Goal: Task Accomplishment & Management: Manage account settings

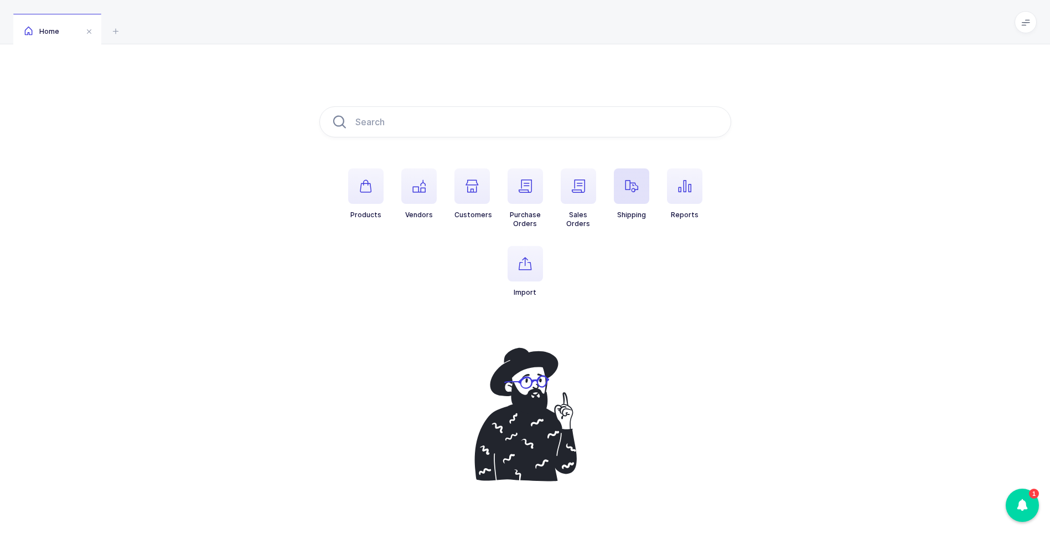
click at [637, 188] on icon "button" at bounding box center [631, 185] width 13 height 13
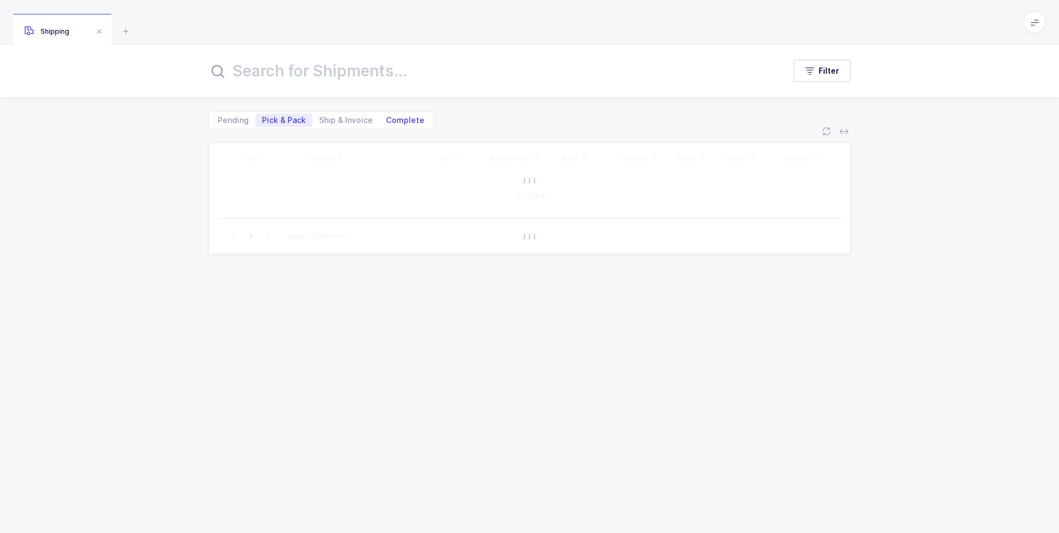
click at [402, 121] on span "Complete" at bounding box center [405, 120] width 38 height 8
click at [386, 121] on input "Complete" at bounding box center [382, 116] width 7 height 7
radio input "true"
radio input "false"
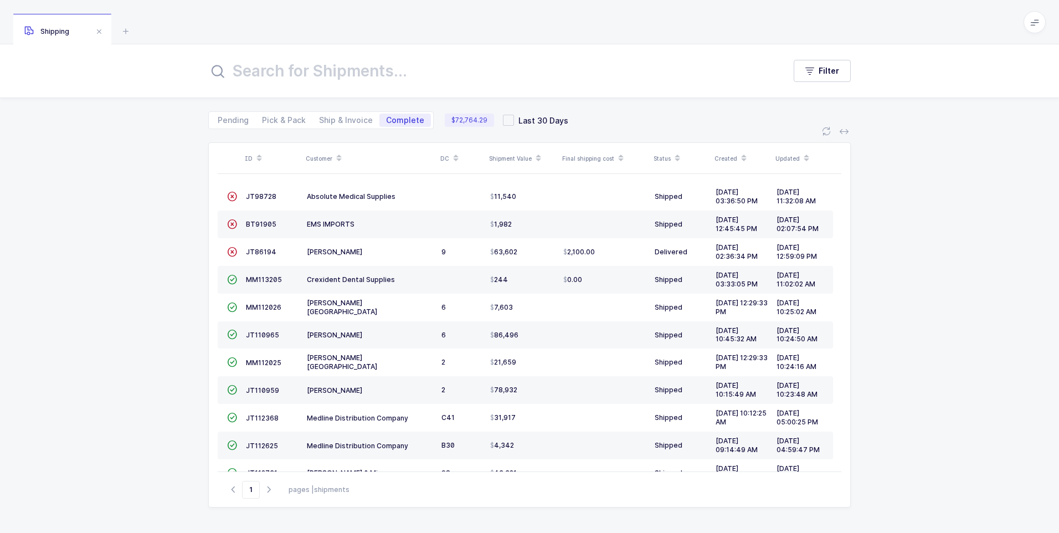
click at [298, 69] on input "text" at bounding box center [489, 71] width 563 height 27
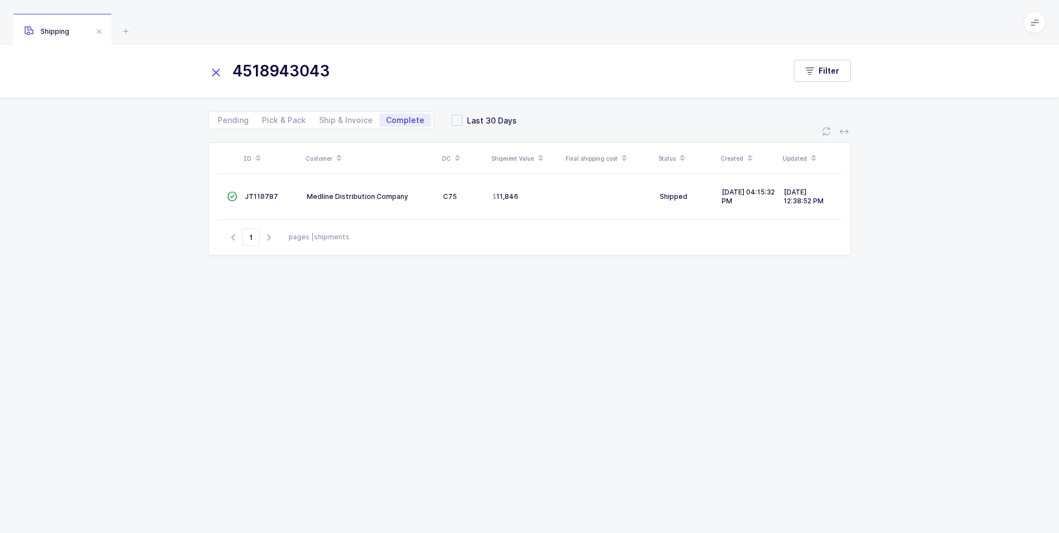
type input "4518943043"
click at [257, 301] on div "ID Customer DC Shipment Value Final shipping cost Status Created Updated  JT11…" at bounding box center [529, 324] width 642 height 364
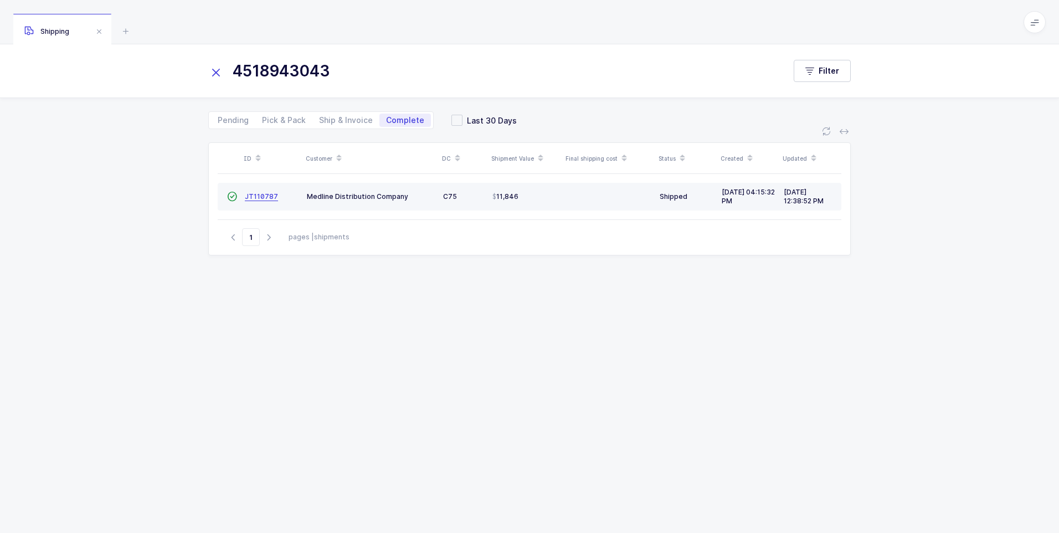
click at [266, 197] on span "JT110787" at bounding box center [261, 196] width 33 height 8
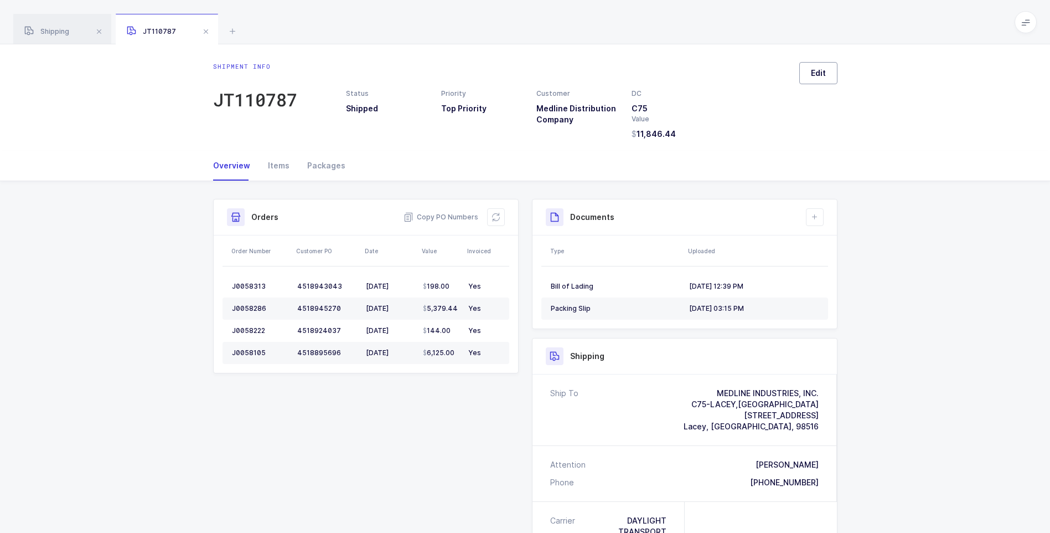
click at [824, 75] on span "Edit" at bounding box center [818, 73] width 15 height 11
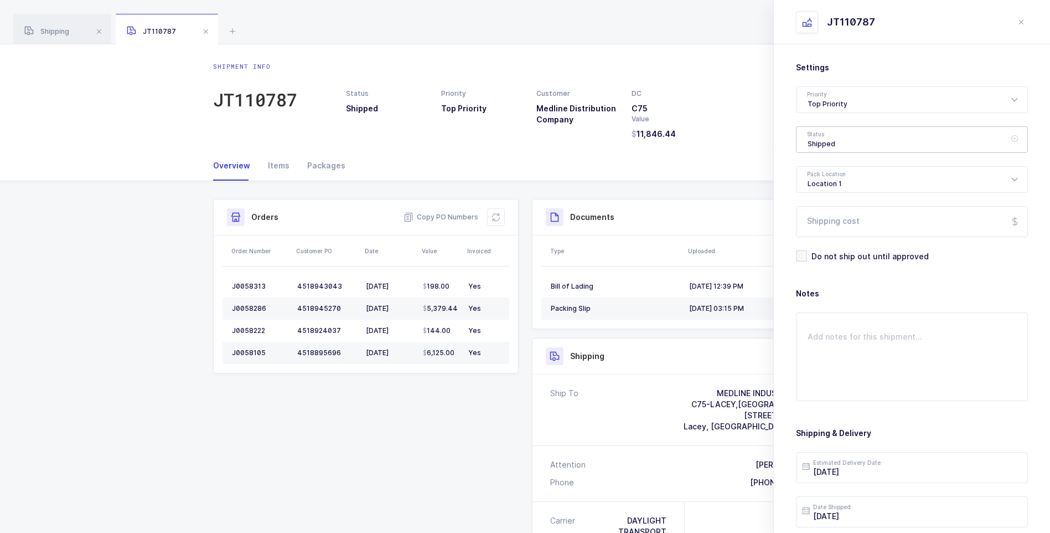
click at [822, 137] on div "Shipped" at bounding box center [912, 139] width 232 height 27
click at [833, 241] on span "Delivered" at bounding box center [826, 241] width 37 height 9
type input "Delivered"
click at [843, 221] on input "Shipping cost" at bounding box center [912, 221] width 232 height 31
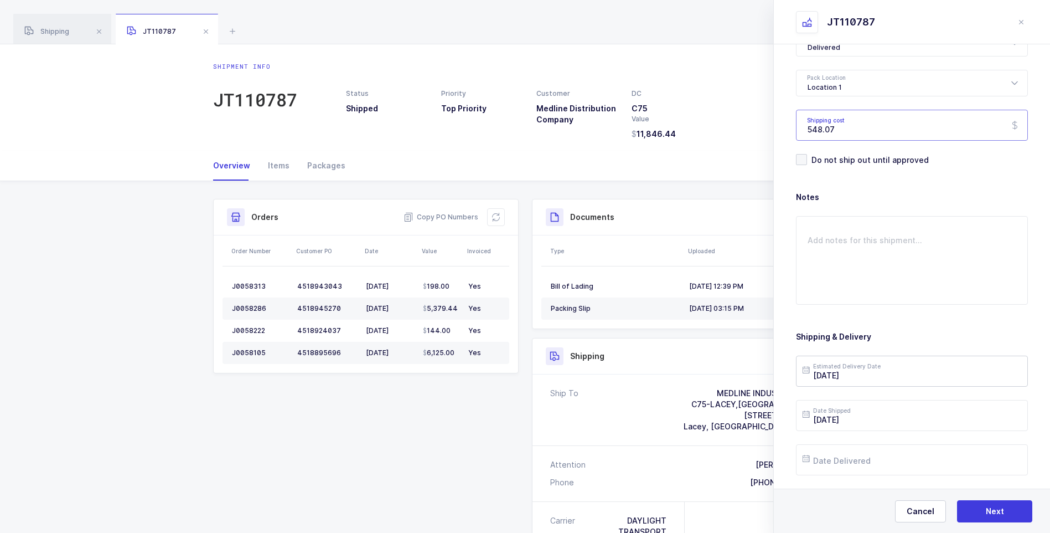
scroll to position [111, 0]
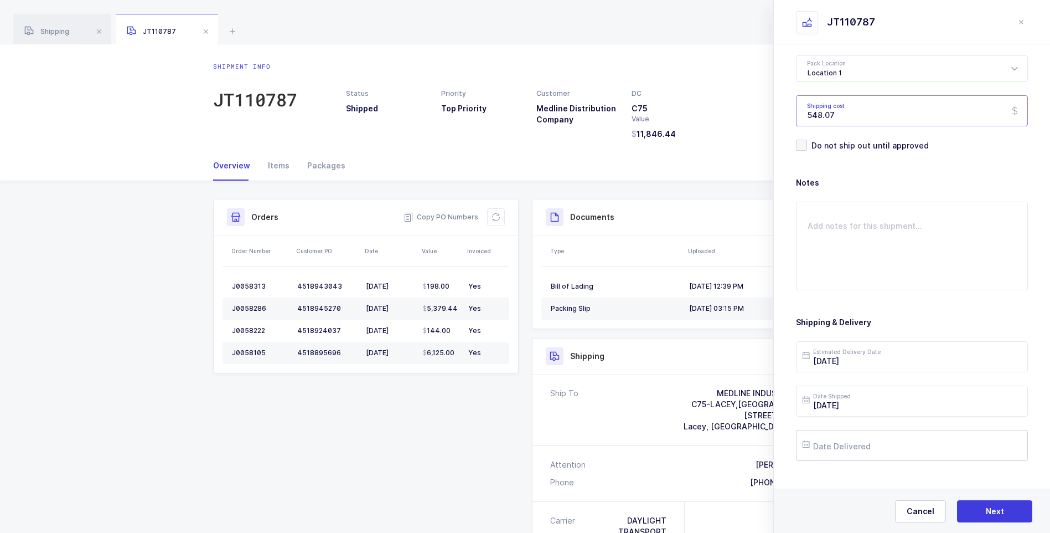
type input "548.07"
click at [845, 451] on input "text" at bounding box center [912, 445] width 232 height 31
click at [813, 249] on button "Previous Month" at bounding box center [813, 248] width 7 height 7
click at [931, 359] on span "22" at bounding box center [931, 361] width 13 height 13
type input "[DATE]"
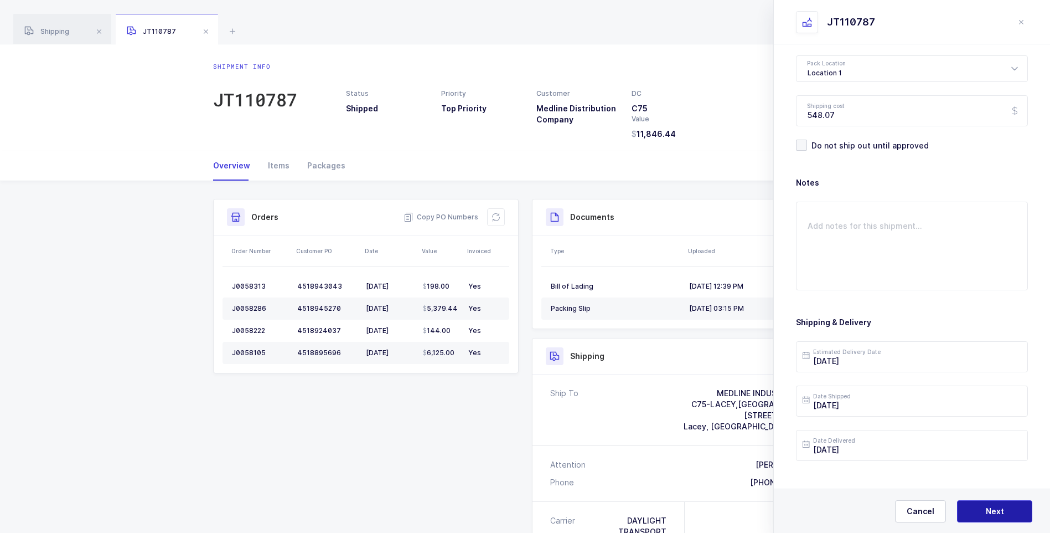
click at [987, 513] on span "Next" at bounding box center [995, 510] width 18 height 11
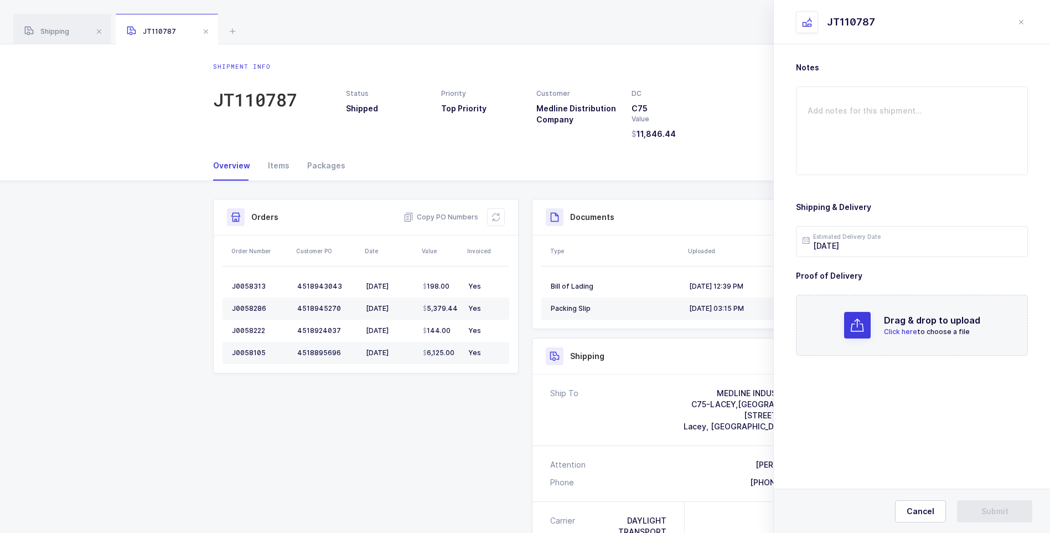
click at [899, 331] on span "Click here" at bounding box center [900, 331] width 33 height 8
click at [972, 512] on button "Submit" at bounding box center [994, 511] width 75 height 22
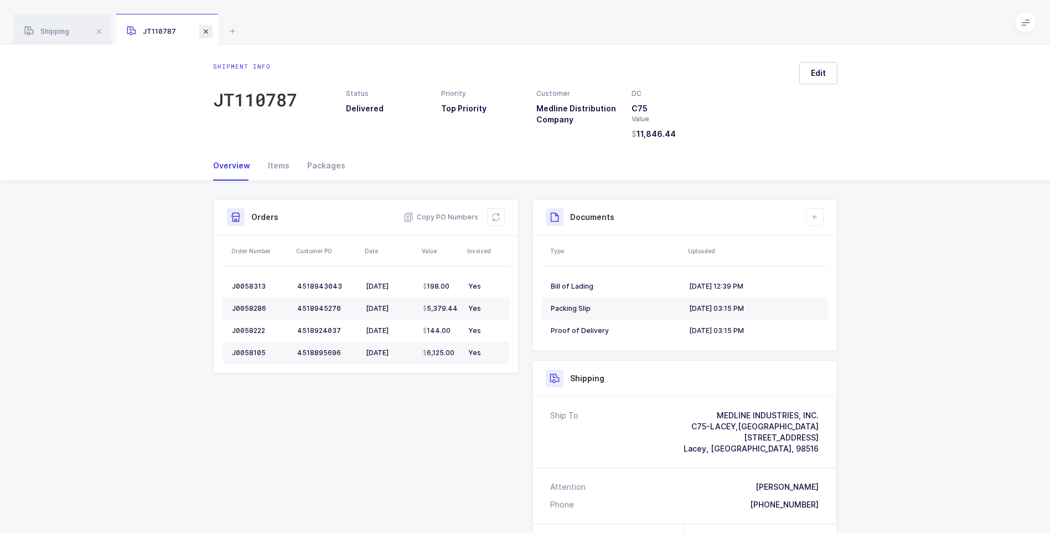
click at [209, 35] on span at bounding box center [205, 31] width 13 height 13
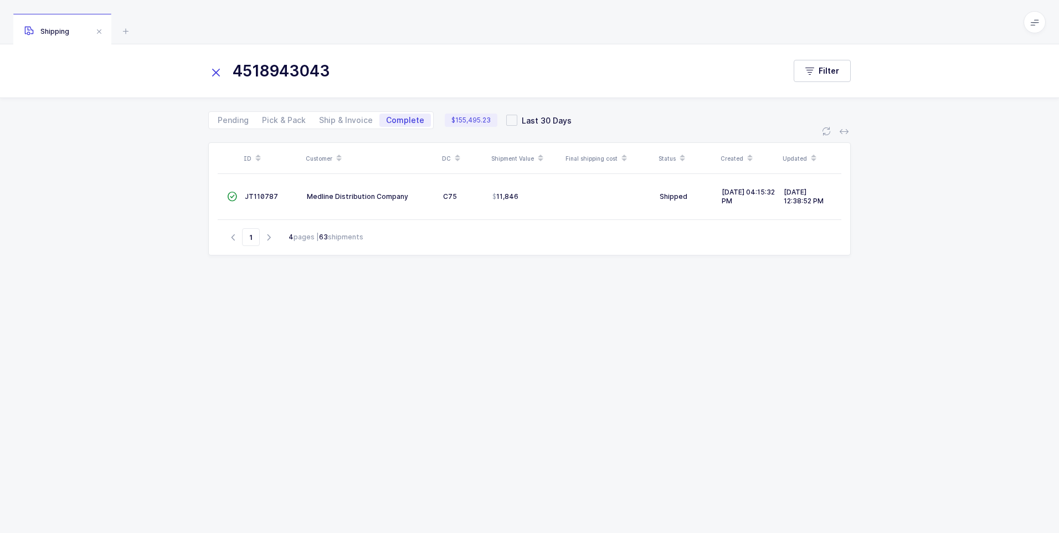
click at [215, 76] on icon at bounding box center [216, 73] width 16 height 16
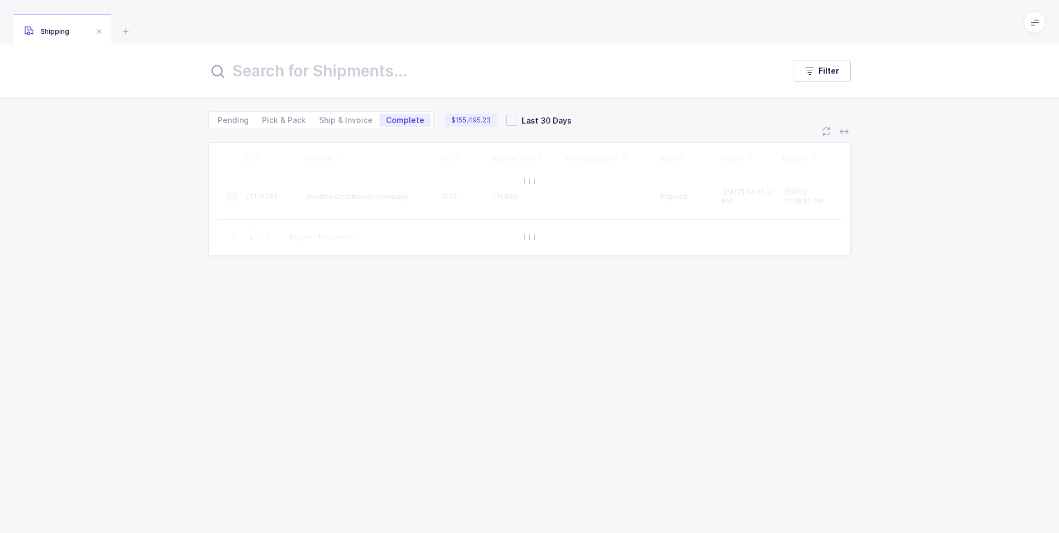
click at [250, 79] on input "text" at bounding box center [489, 71] width 563 height 27
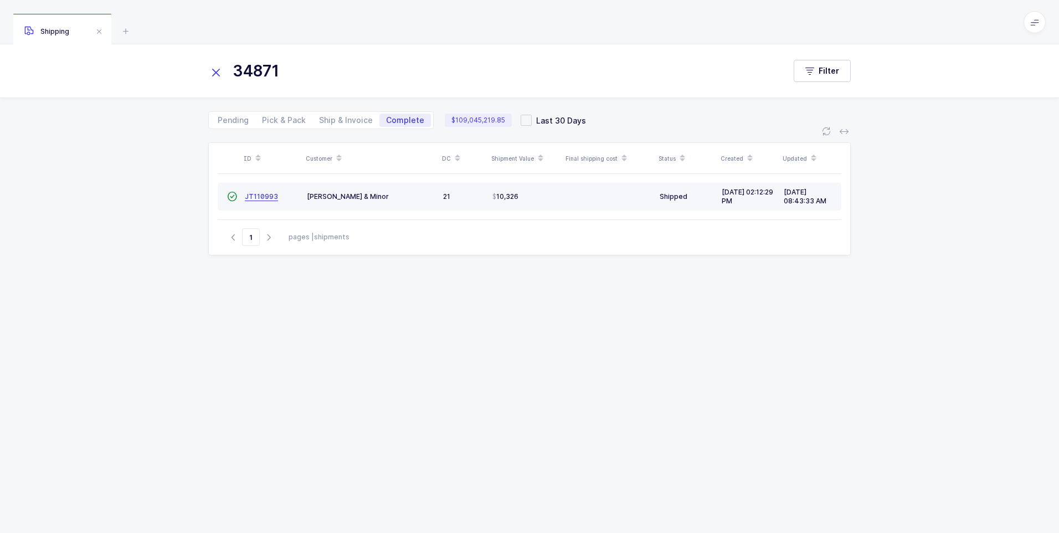
type input "34871"
click at [257, 199] on span "JT110993" at bounding box center [261, 196] width 33 height 8
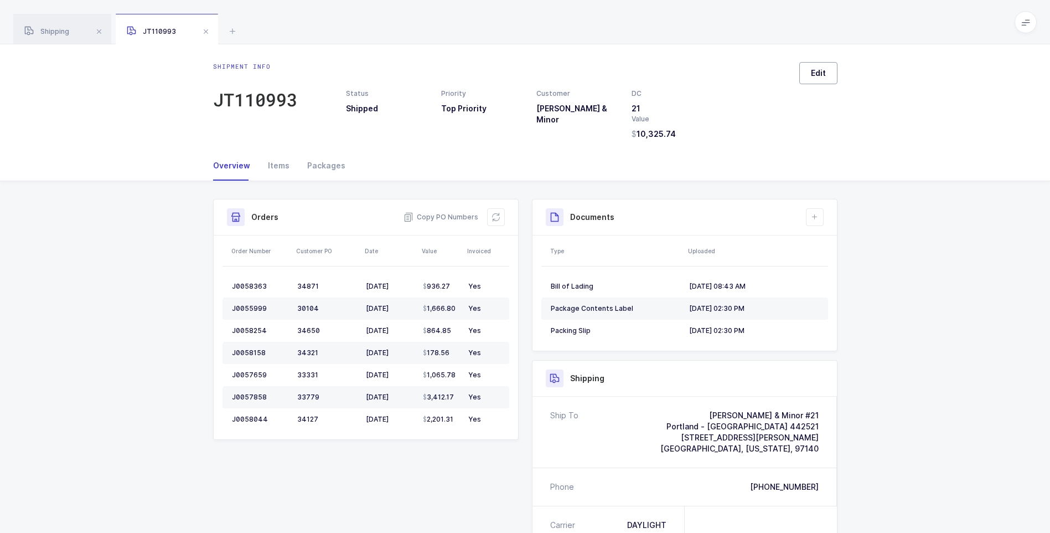
click at [816, 77] on span "Edit" at bounding box center [818, 73] width 15 height 11
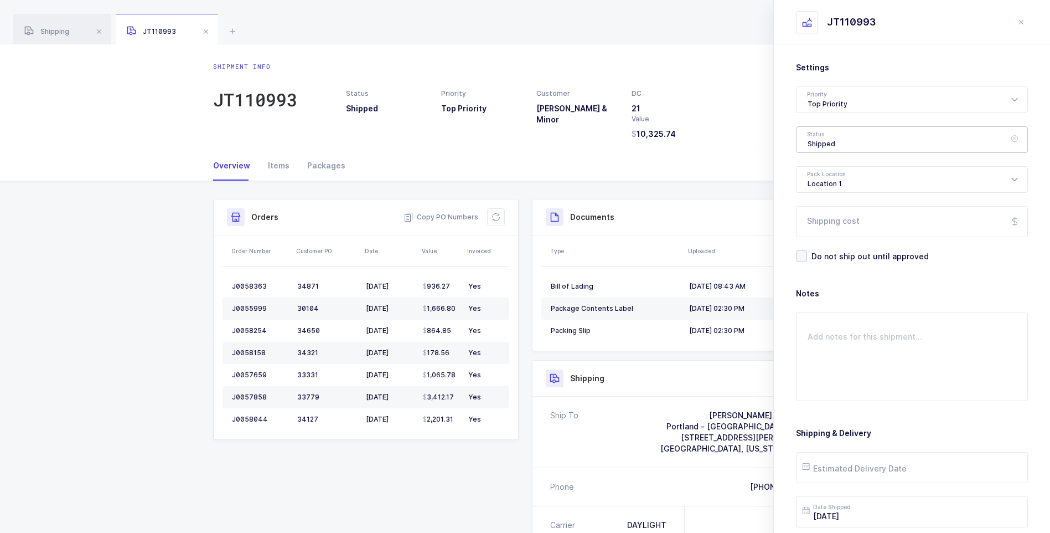
click at [830, 145] on div "Shipped" at bounding box center [912, 139] width 232 height 27
click at [825, 245] on span "Delivered" at bounding box center [826, 241] width 37 height 9
type input "Delivered"
drag, startPoint x: 820, startPoint y: 221, endPoint x: 816, endPoint y: 209, distance: 13.0
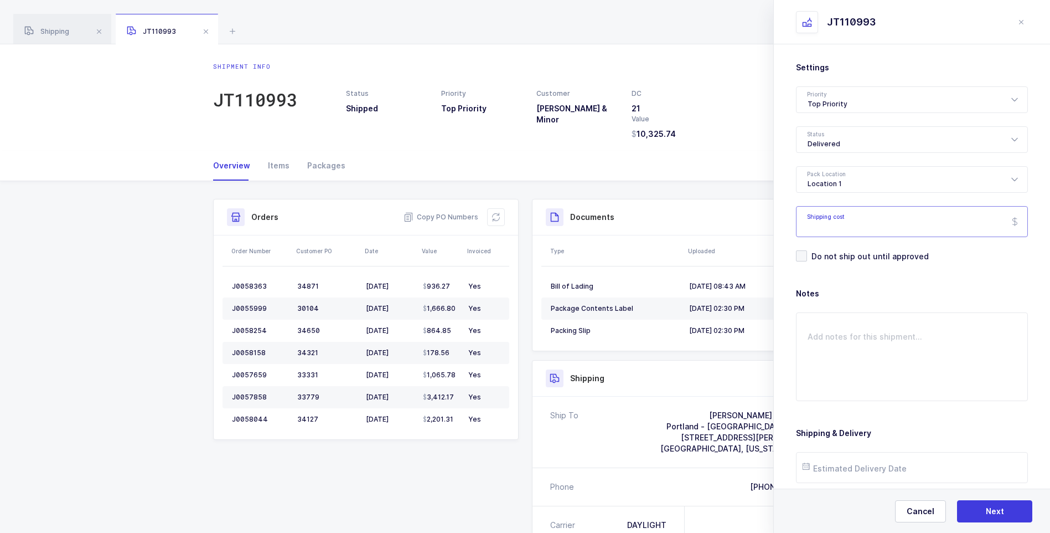
click at [820, 220] on input "Shipping cost" at bounding box center [912, 221] width 232 height 31
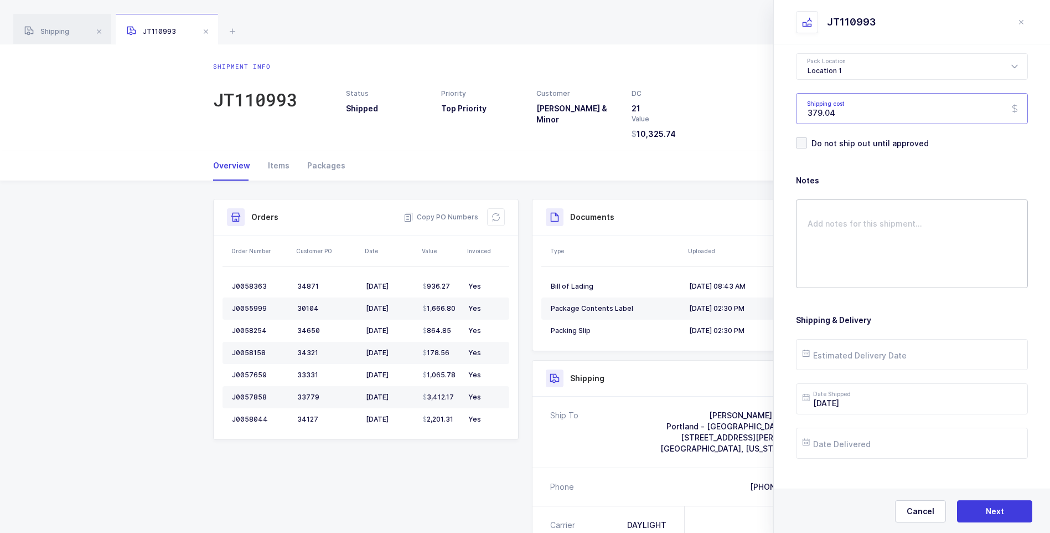
scroll to position [127, 0]
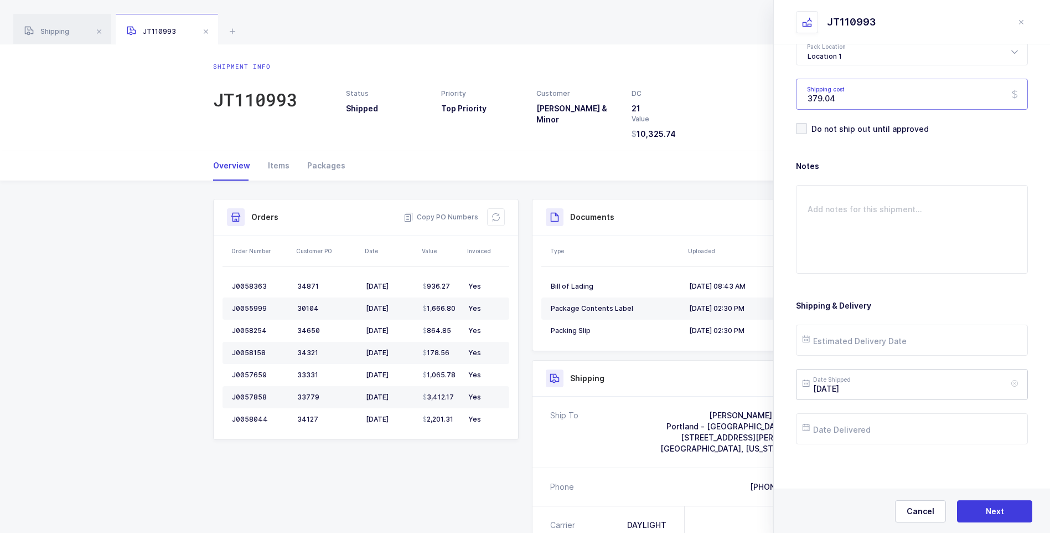
type input "379.04"
click at [860, 386] on input "[DATE]" at bounding box center [912, 384] width 232 height 31
click at [930, 301] on span "22" at bounding box center [931, 300] width 13 height 13
type input "[DATE]"
click at [869, 341] on input "text" at bounding box center [912, 339] width 232 height 31
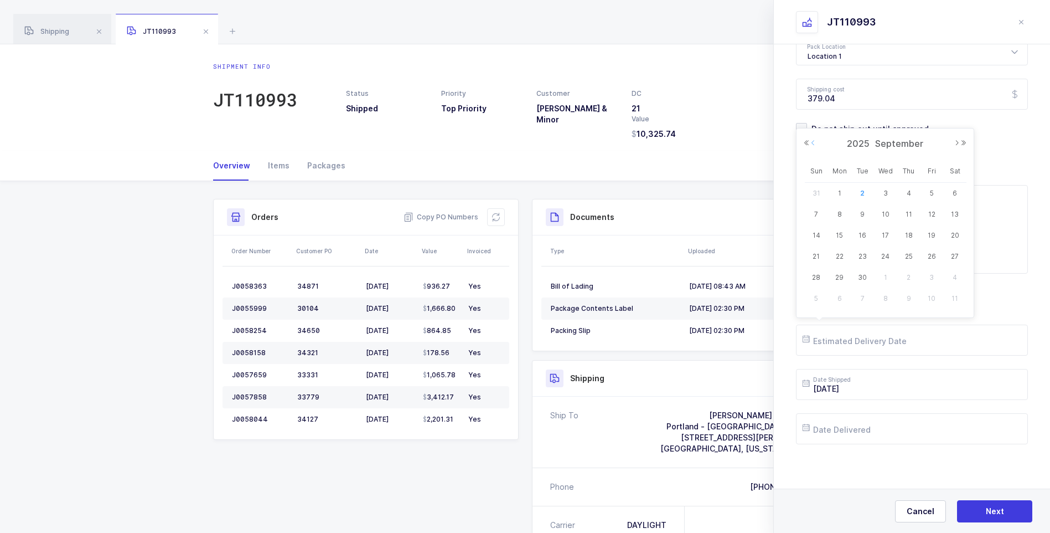
click at [813, 146] on button "Previous Month" at bounding box center [813, 143] width 7 height 7
click at [911, 277] on span "28" at bounding box center [908, 277] width 13 height 13
type input "[DATE]"
click at [847, 431] on input "text" at bounding box center [912, 428] width 232 height 31
click at [815, 233] on button "Previous Month" at bounding box center [813, 231] width 7 height 7
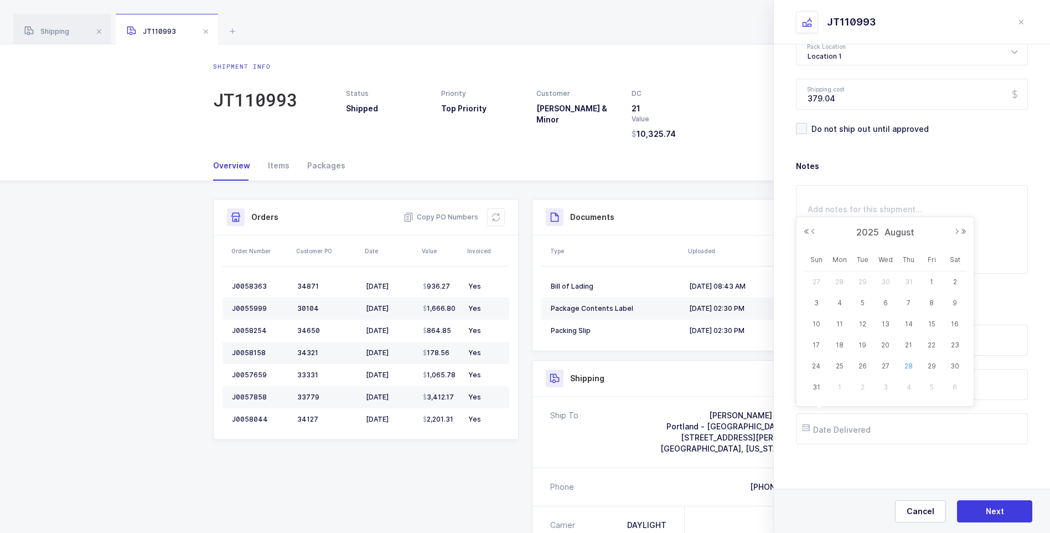
click at [909, 366] on span "28" at bounding box center [908, 365] width 13 height 13
type input "[DATE]"
click at [989, 510] on span "Next" at bounding box center [995, 510] width 18 height 11
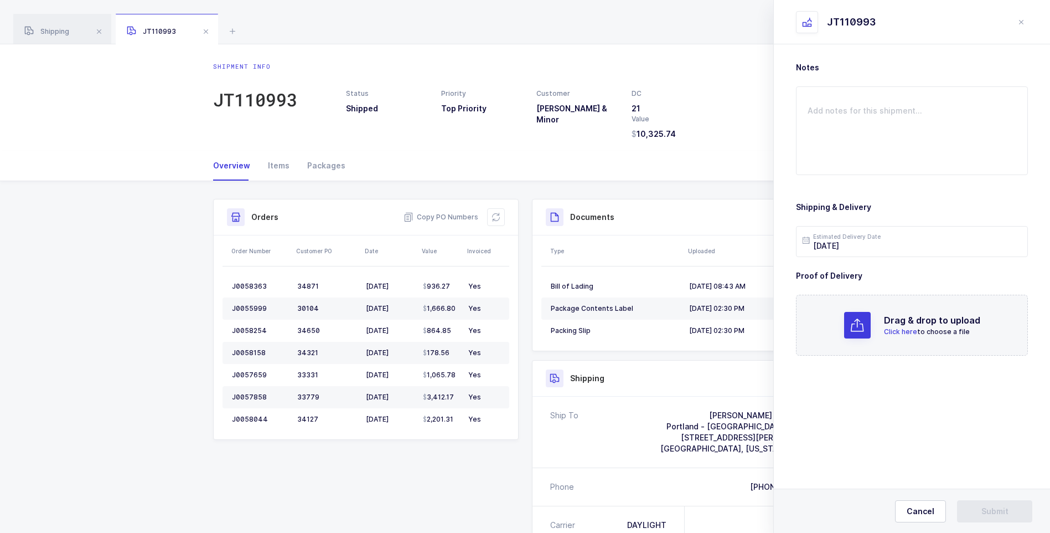
scroll to position [0, 0]
click at [908, 332] on span "Click here" at bounding box center [900, 331] width 33 height 8
click at [983, 513] on span "Submit" at bounding box center [995, 510] width 27 height 11
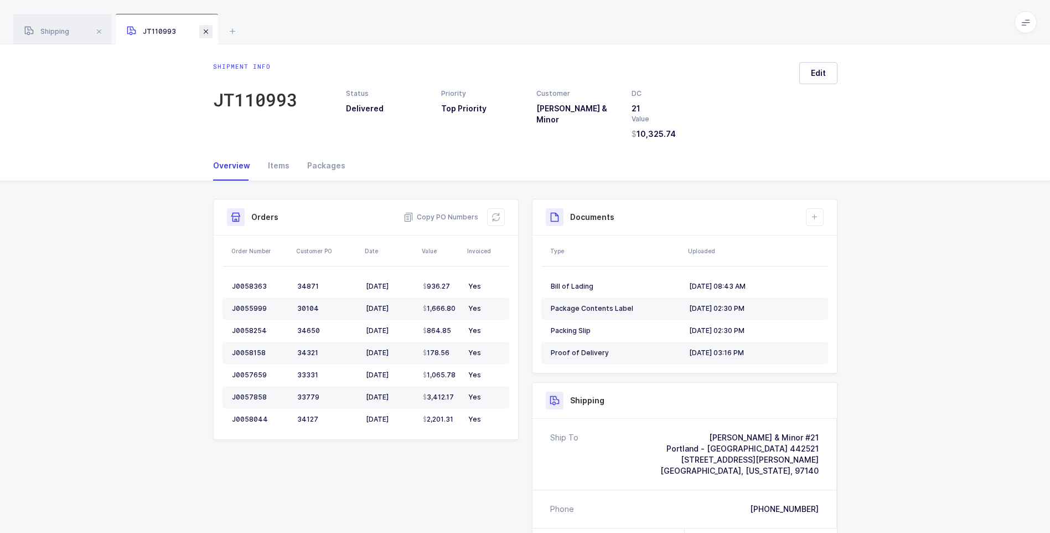
click at [207, 34] on span at bounding box center [205, 31] width 13 height 13
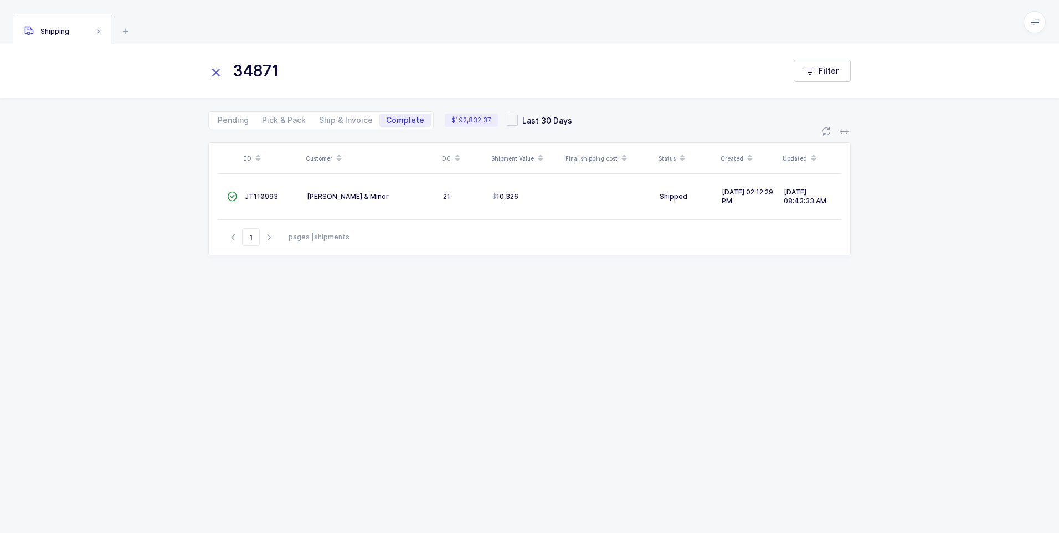
drag, startPoint x: 212, startPoint y: 70, endPoint x: 224, endPoint y: 76, distance: 13.4
click at [215, 72] on icon at bounding box center [216, 73] width 16 height 16
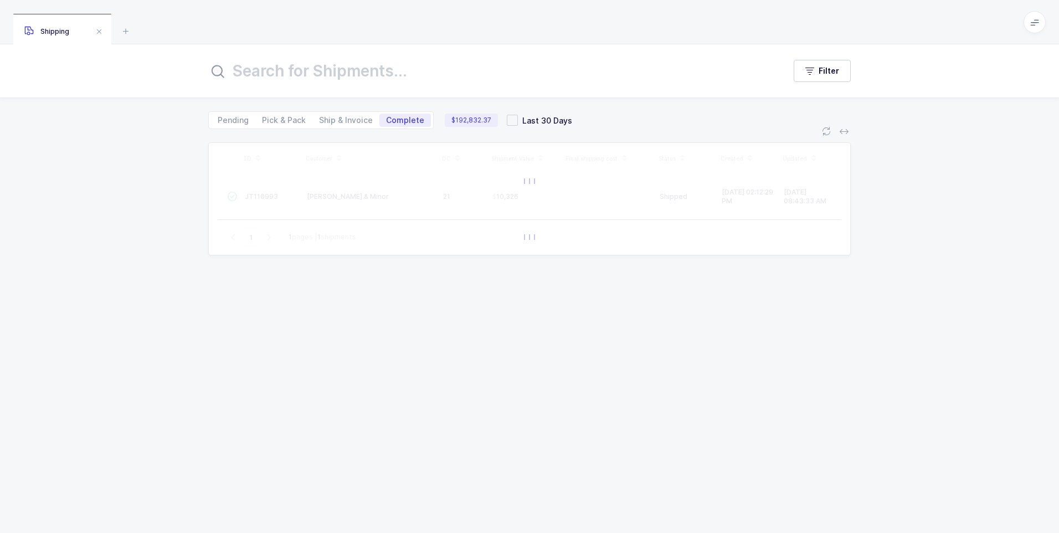
click at [236, 77] on input "text" at bounding box center [489, 71] width 563 height 27
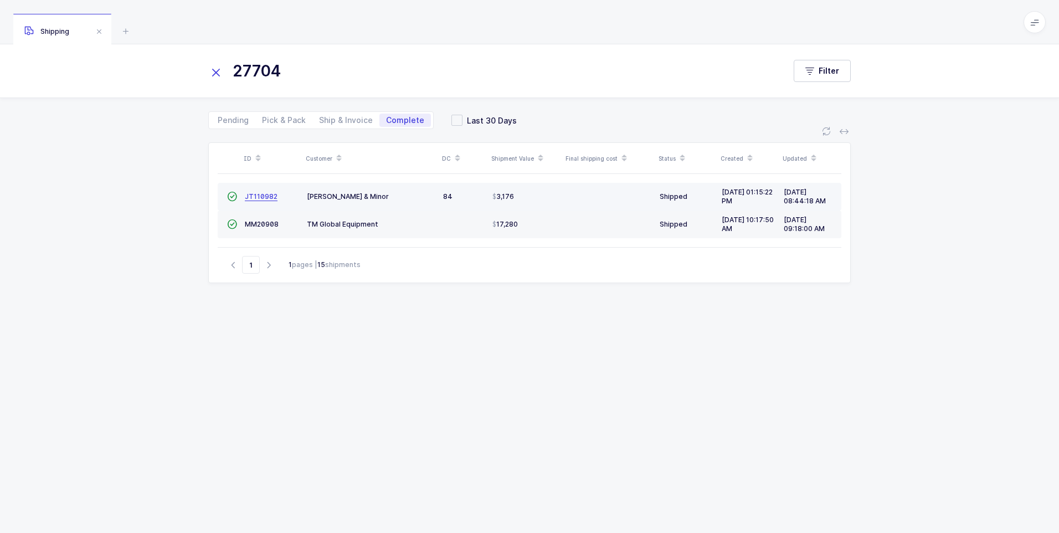
type input "27704"
click at [265, 194] on span "JT110982" at bounding box center [261, 196] width 33 height 8
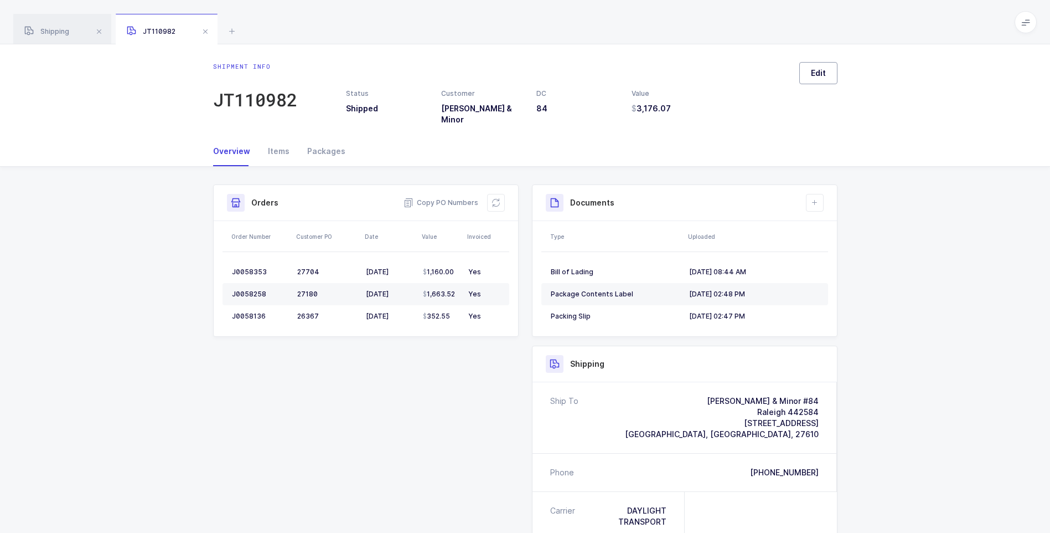
click at [818, 72] on span "Edit" at bounding box center [818, 73] width 15 height 11
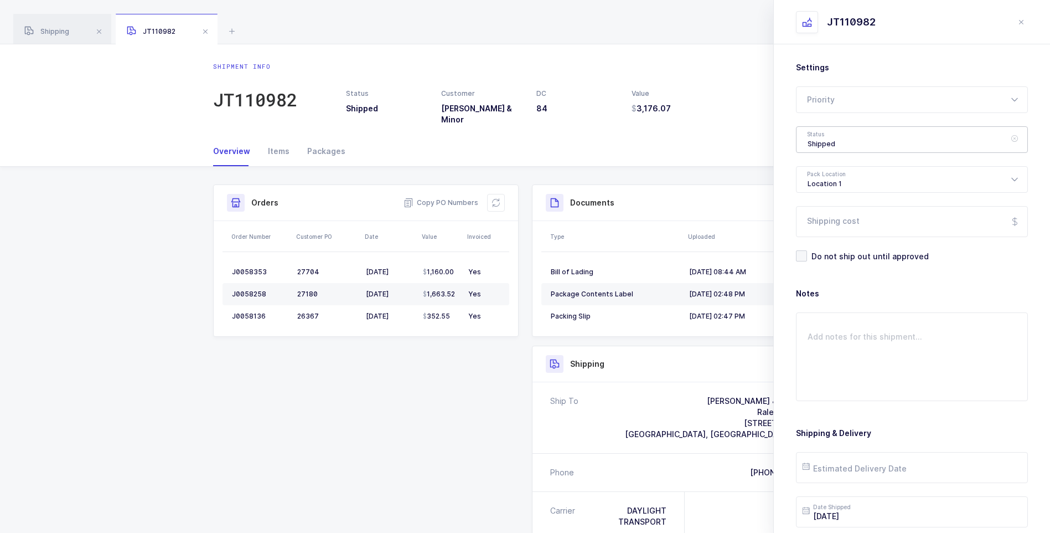
click at [815, 148] on div "Shipped" at bounding box center [912, 139] width 232 height 27
click at [828, 244] on span "Delivered" at bounding box center [826, 241] width 37 height 9
type input "Delivered"
click at [841, 221] on input "Shipping cost" at bounding box center [912, 221] width 232 height 31
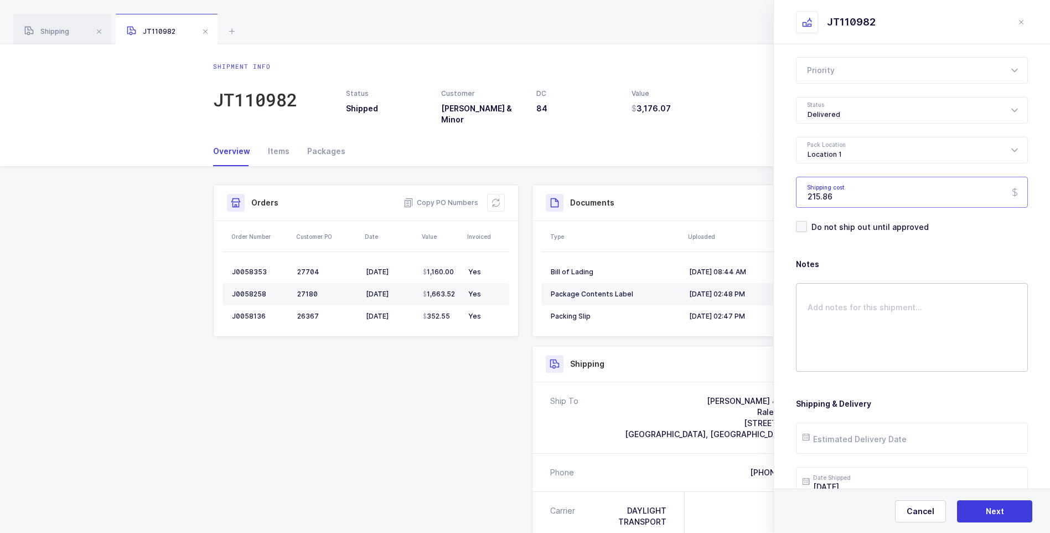
scroll to position [127, 0]
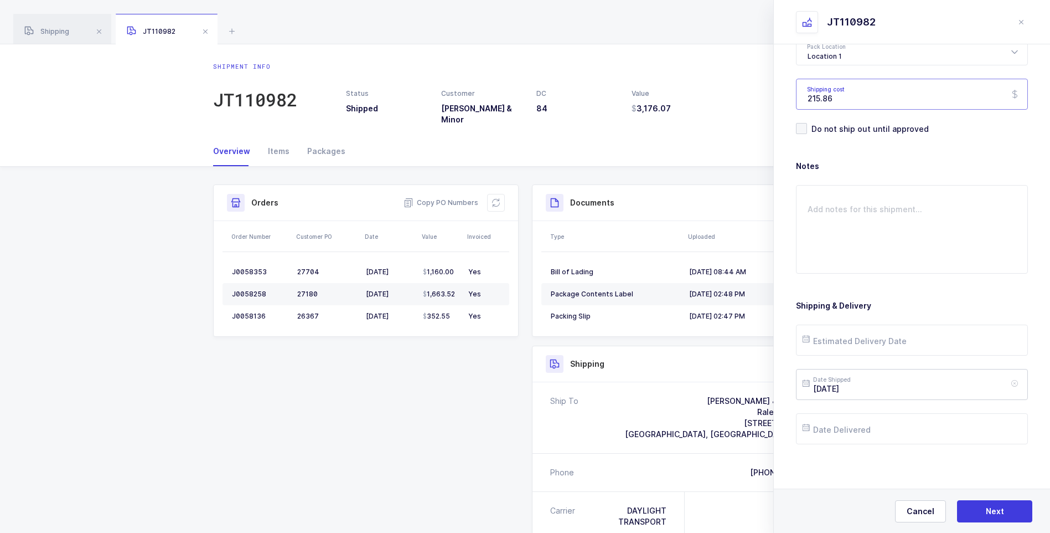
type input "215.86"
click at [888, 381] on input "[DATE]" at bounding box center [912, 384] width 232 height 31
click at [935, 301] on span "22" at bounding box center [931, 300] width 13 height 13
type input "[DATE]"
click at [861, 343] on input "text" at bounding box center [912, 339] width 232 height 31
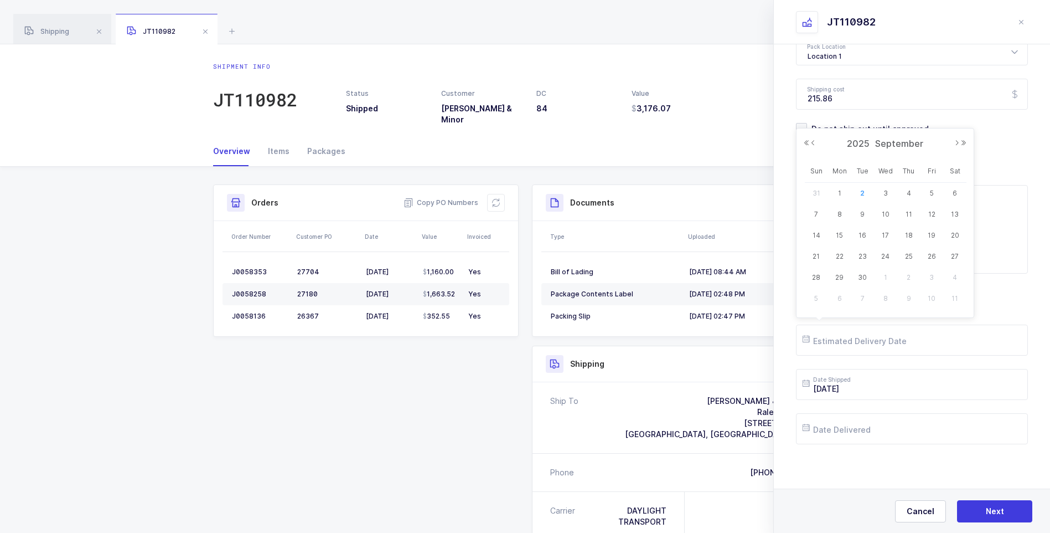
click at [817, 143] on div "[DATE]" at bounding box center [885, 143] width 164 height 17
click at [816, 143] on button "Previous Month" at bounding box center [813, 143] width 7 height 7
click at [887, 277] on span "27" at bounding box center [885, 277] width 13 height 13
type input "[DATE]"
click at [849, 427] on input "text" at bounding box center [912, 428] width 232 height 31
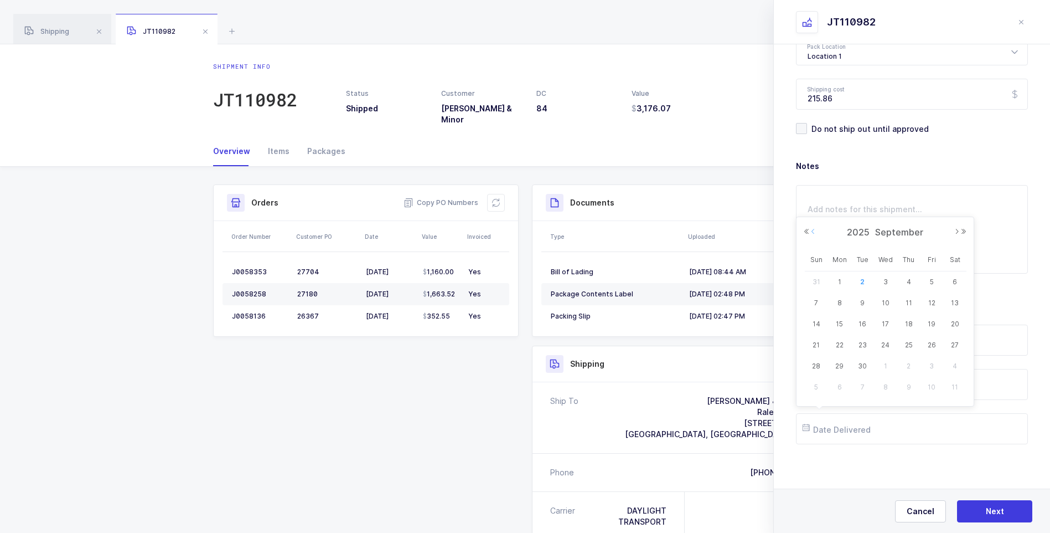
click at [813, 233] on button "Previous Month" at bounding box center [813, 231] width 7 height 7
click at [887, 363] on span "27" at bounding box center [885, 365] width 13 height 13
type input "[DATE]"
click at [985, 508] on button "Next" at bounding box center [994, 511] width 75 height 22
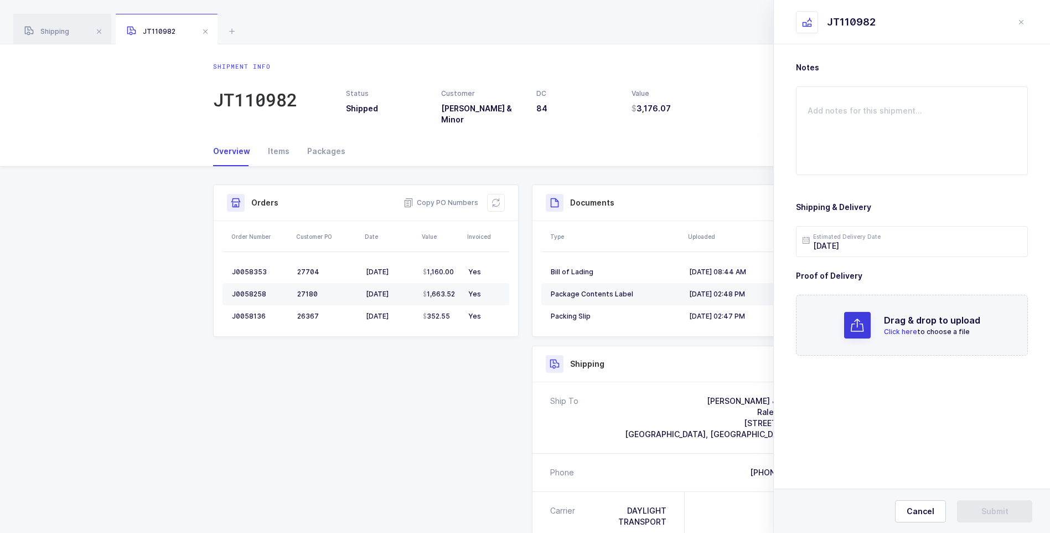
click at [910, 329] on span "Click here" at bounding box center [900, 331] width 33 height 8
click at [1002, 514] on span "Submit" at bounding box center [995, 510] width 27 height 11
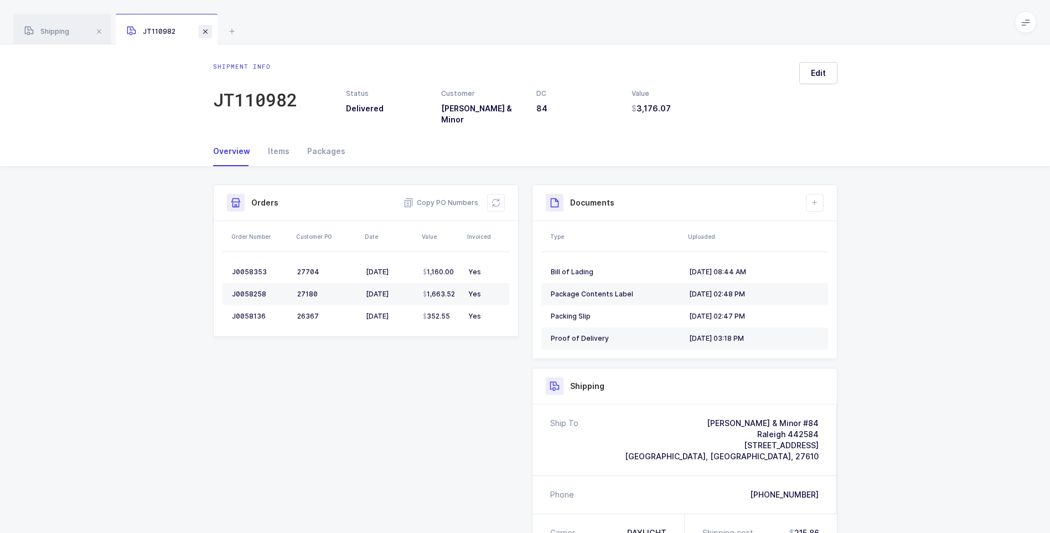
click at [207, 29] on span at bounding box center [205, 31] width 13 height 13
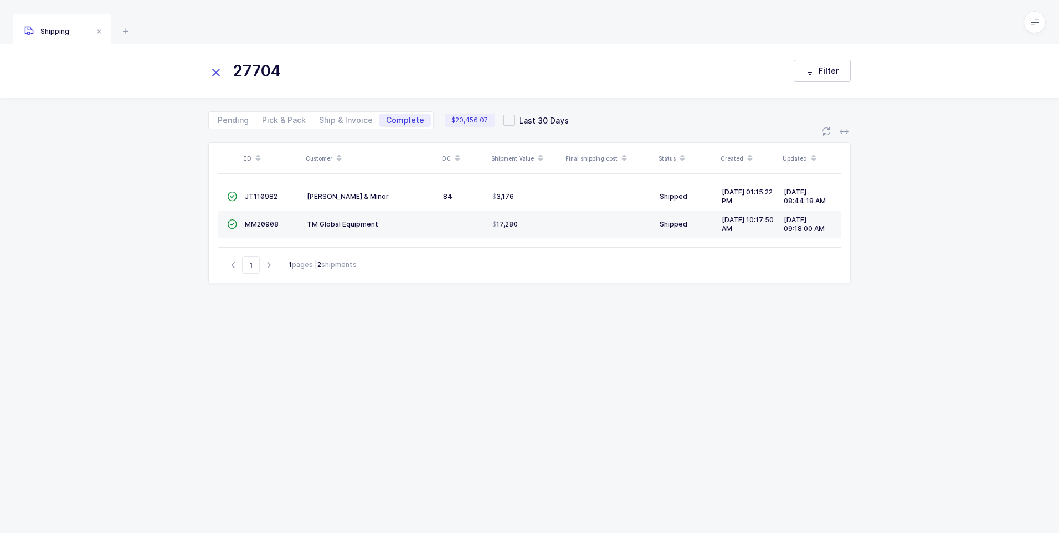
click at [217, 68] on icon at bounding box center [216, 73] width 16 height 16
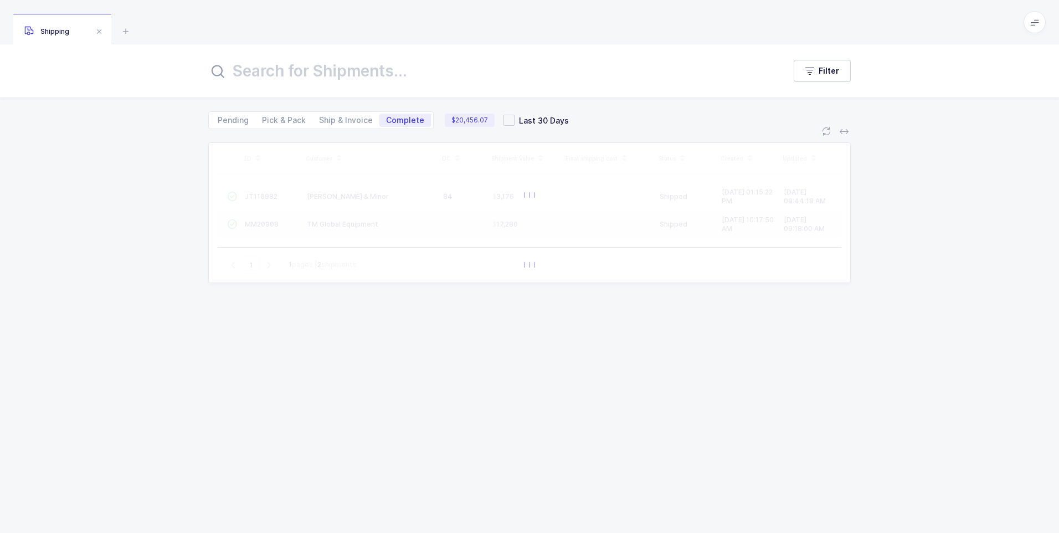
click at [240, 66] on input "text" at bounding box center [489, 71] width 563 height 27
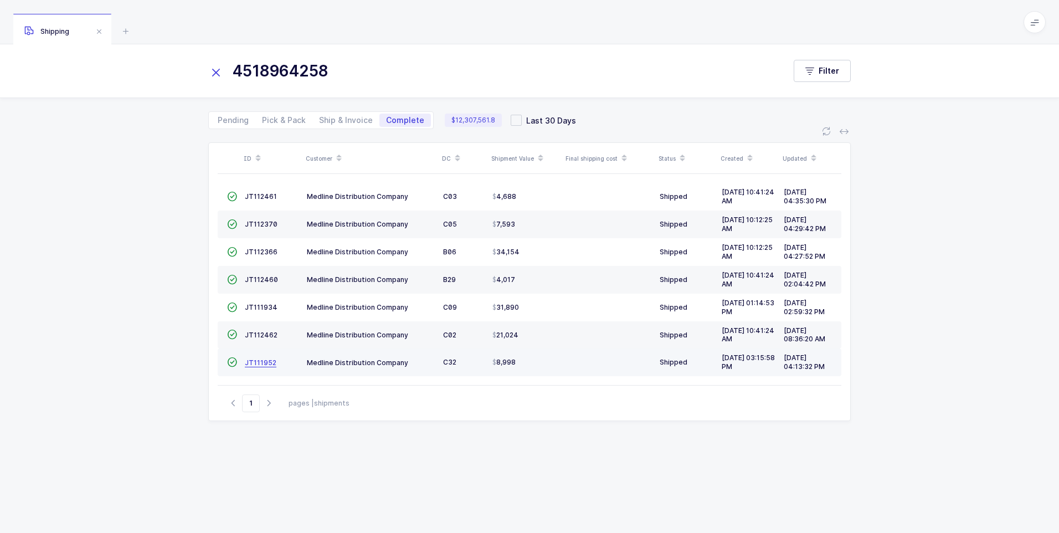
type input "4518964258"
click at [264, 364] on span "JT111952" at bounding box center [261, 362] width 32 height 8
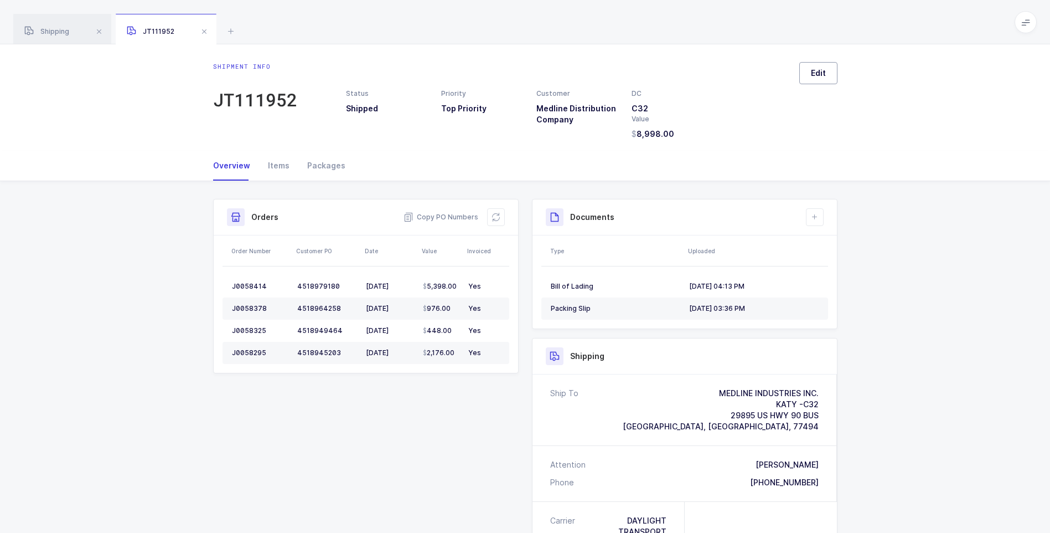
click at [823, 78] on span "Edit" at bounding box center [818, 73] width 15 height 11
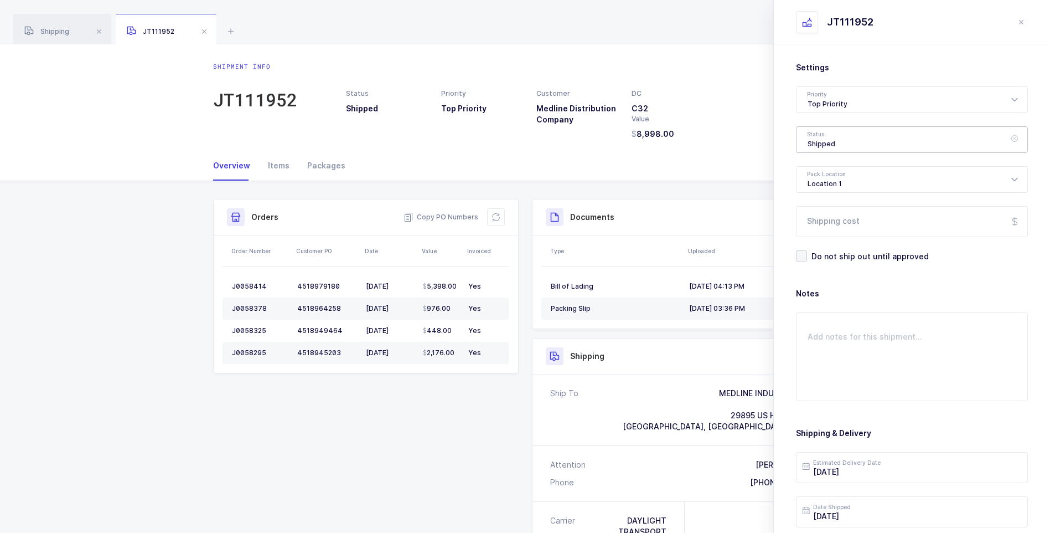
click at [838, 144] on div "Shipped" at bounding box center [912, 139] width 232 height 27
click at [829, 238] on span "Delivered" at bounding box center [826, 241] width 37 height 9
type input "Delivered"
click at [830, 218] on input "Shipping cost" at bounding box center [912, 221] width 232 height 31
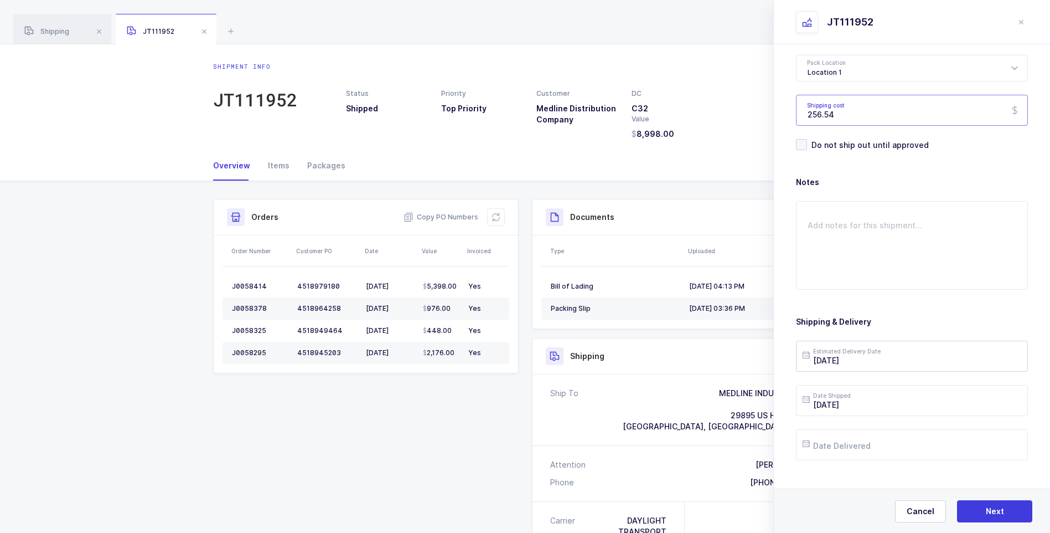
scroll to position [127, 0]
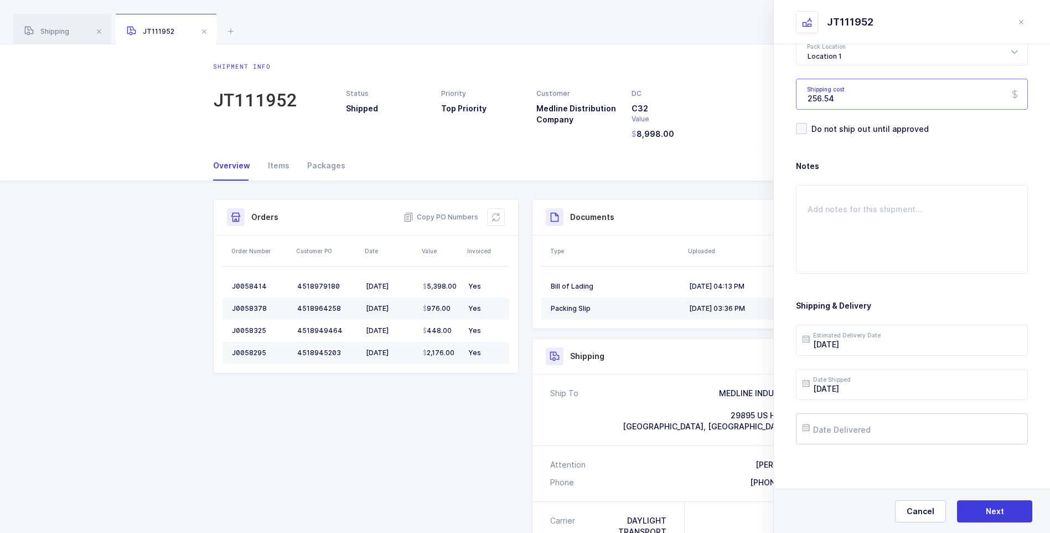
type input "256.54"
click at [854, 437] on input "text" at bounding box center [912, 428] width 232 height 31
click at [813, 232] on button "Previous Month" at bounding box center [813, 231] width 7 height 7
click at [910, 360] on span "28" at bounding box center [908, 365] width 13 height 13
type input "[DATE]"
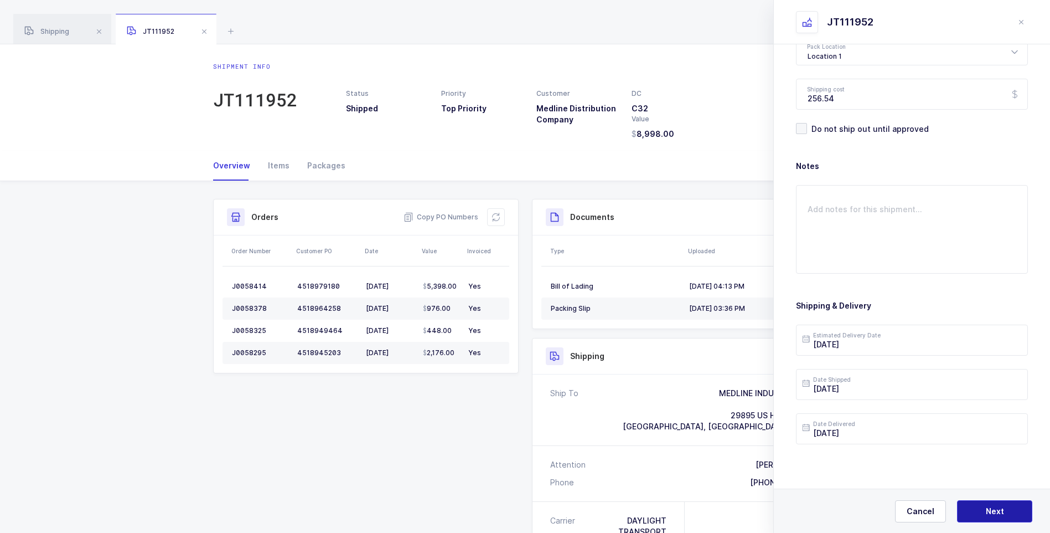
click at [990, 507] on span "Next" at bounding box center [995, 510] width 18 height 11
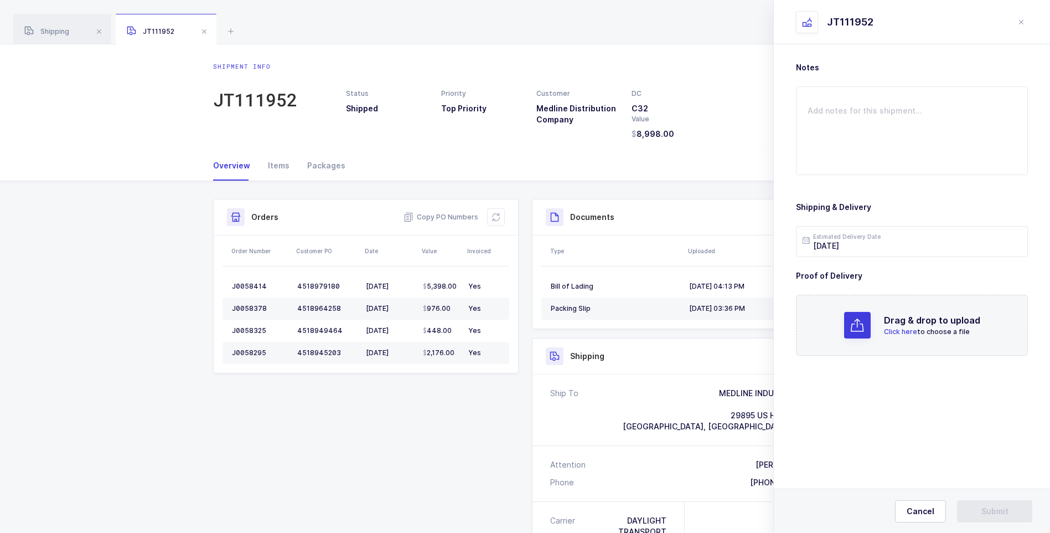
click at [911, 327] on p "Click here to choose a file" at bounding box center [932, 332] width 96 height 10
click at [978, 510] on button "Submit" at bounding box center [994, 511] width 75 height 22
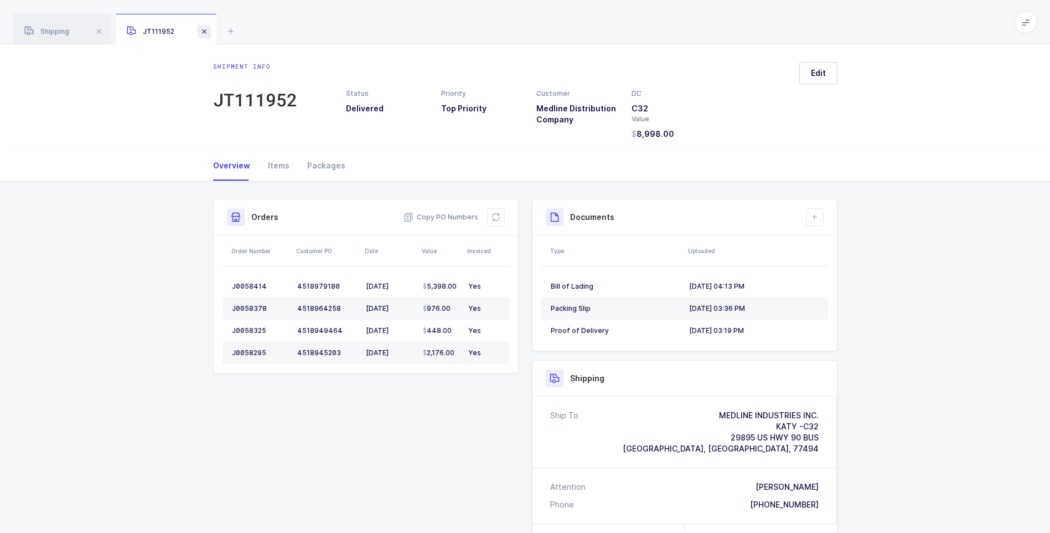
click at [203, 33] on span at bounding box center [204, 31] width 13 height 13
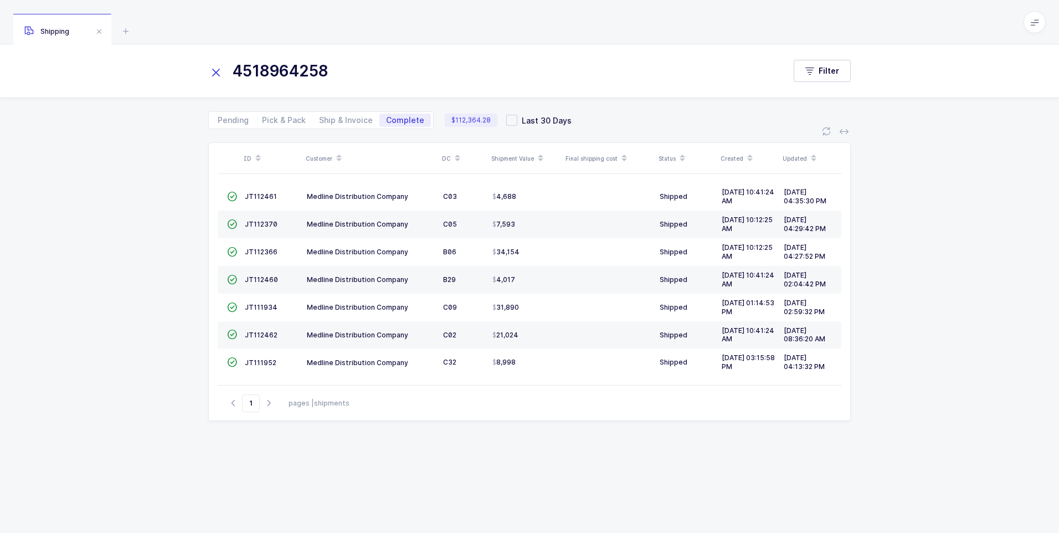
click at [216, 74] on icon at bounding box center [216, 73] width 16 height 16
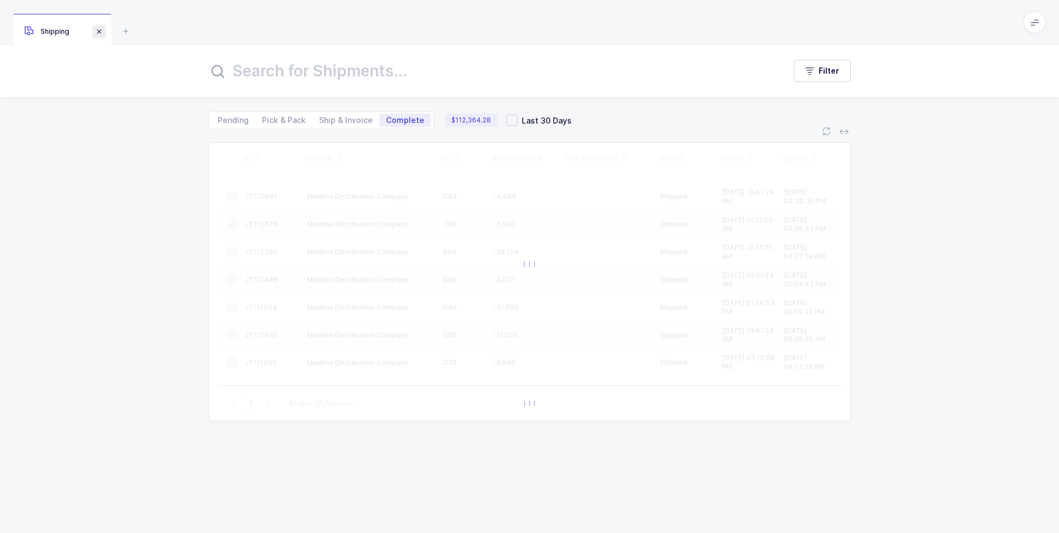
click at [101, 32] on span at bounding box center [98, 31] width 13 height 13
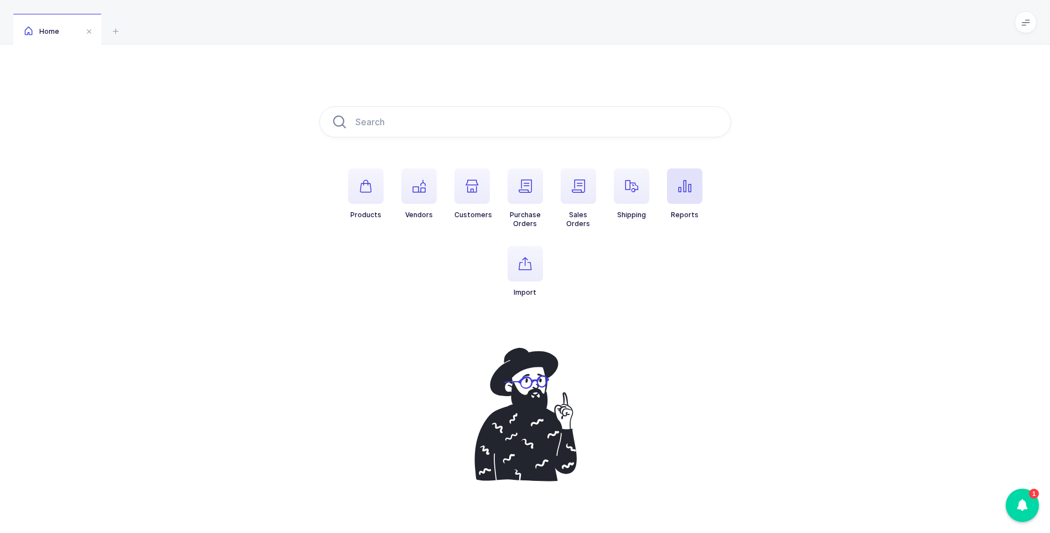
click at [689, 187] on icon "button" at bounding box center [684, 185] width 13 height 13
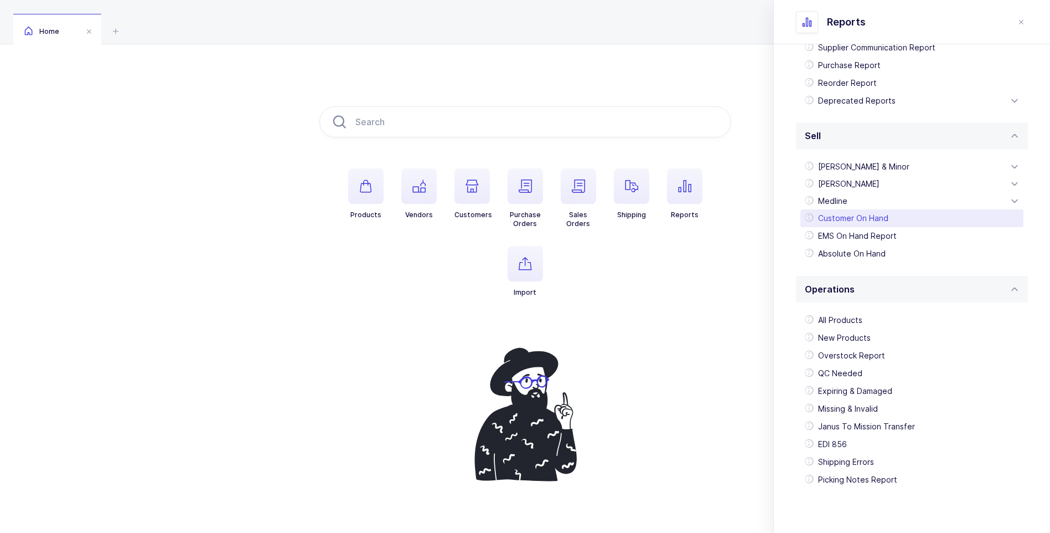
click at [834, 219] on div "Customer On Hand" at bounding box center [912, 218] width 223 height 18
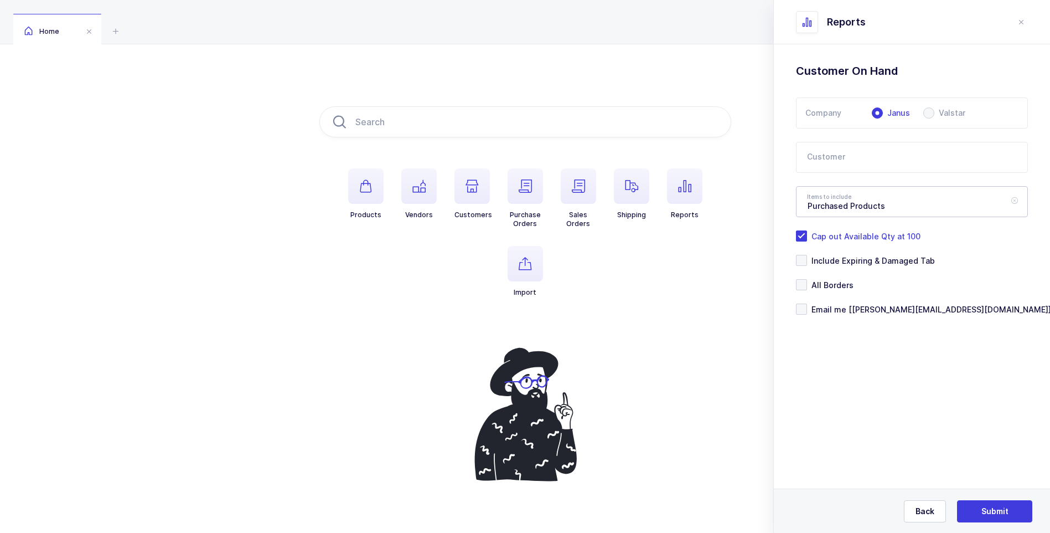
click at [1007, 202] on div "Purchased Products" at bounding box center [912, 201] width 232 height 31
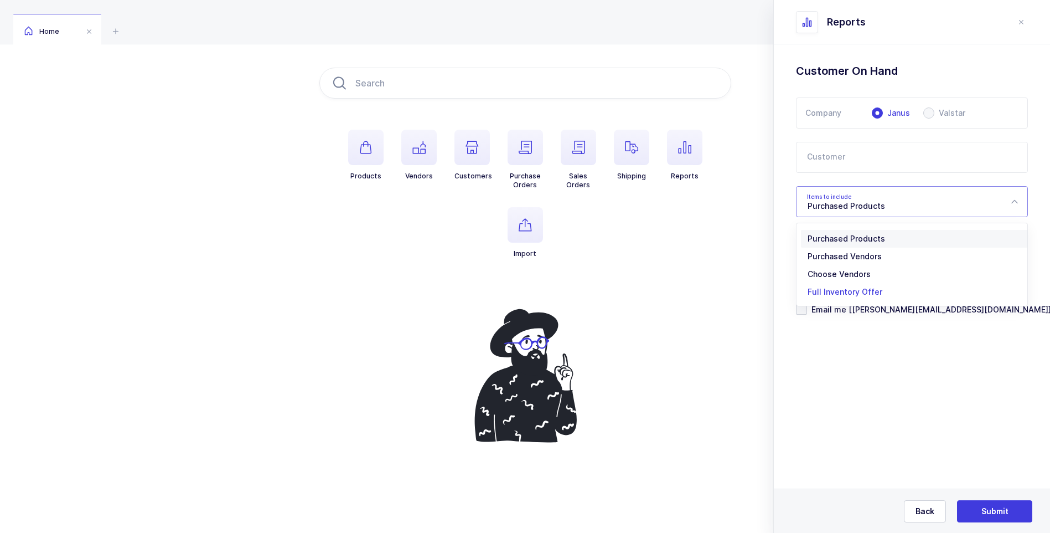
click at [858, 291] on span "Full Inventory Offer" at bounding box center [845, 291] width 75 height 9
type input "Full Inventory Offer"
click at [802, 308] on span at bounding box center [801, 308] width 11 height 11
click at [807, 303] on input "Email me [[PERSON_NAME][EMAIL_ADDRESS][DOMAIN_NAME]]" at bounding box center [807, 303] width 0 height 0
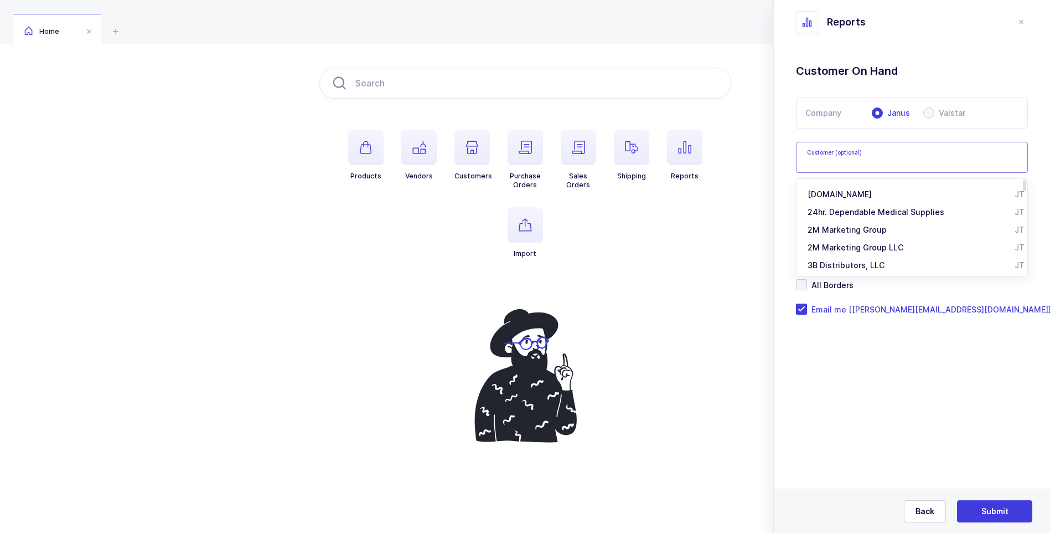
click at [837, 153] on input "text" at bounding box center [912, 157] width 232 height 31
click at [817, 215] on span "CIA / Central [PERSON_NAME] Alliance" at bounding box center [881, 211] width 146 height 9
type input "CIA / Central [PERSON_NAME] Alliance"
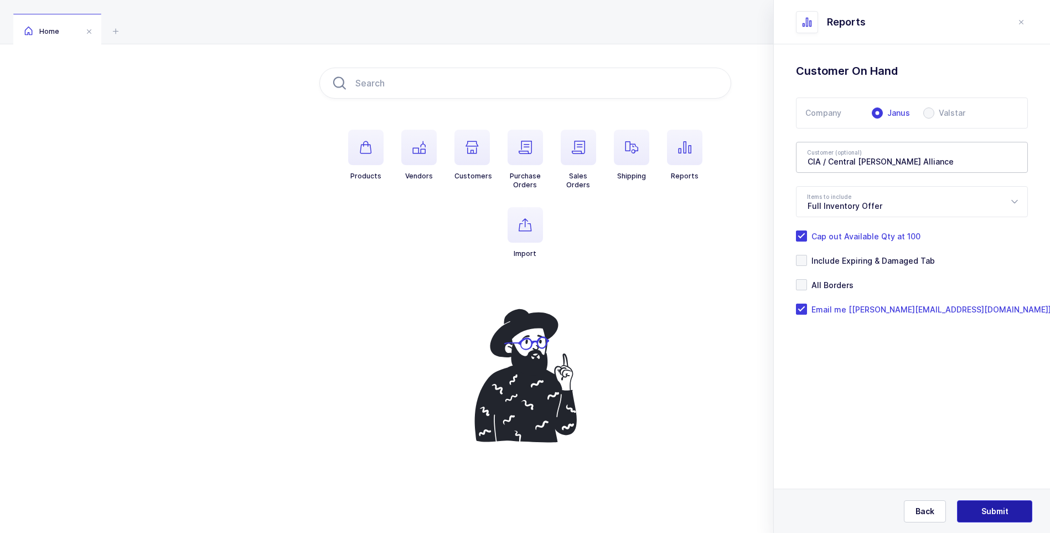
click at [995, 511] on span "Submit" at bounding box center [995, 510] width 27 height 11
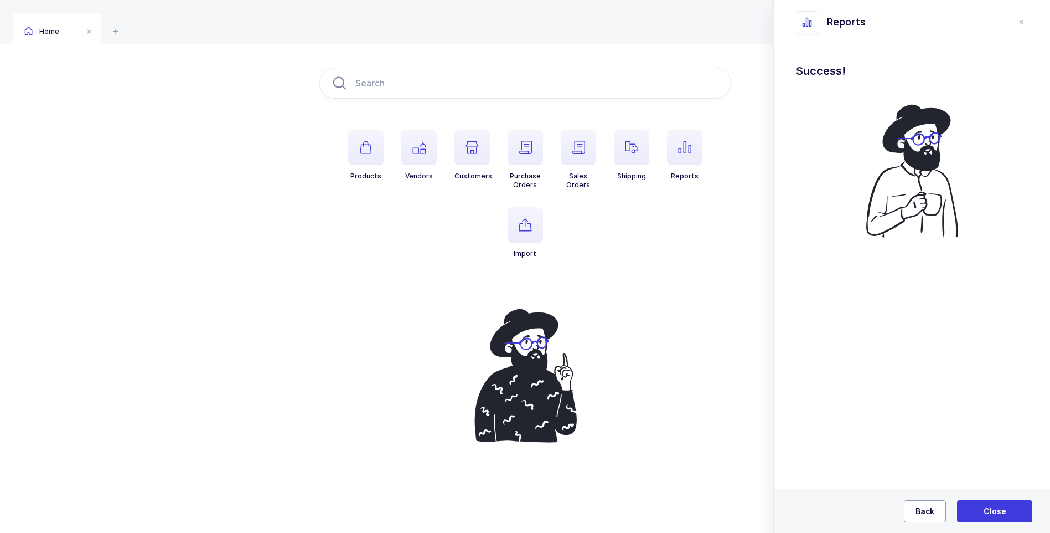
click at [927, 507] on span "Back" at bounding box center [925, 510] width 19 height 11
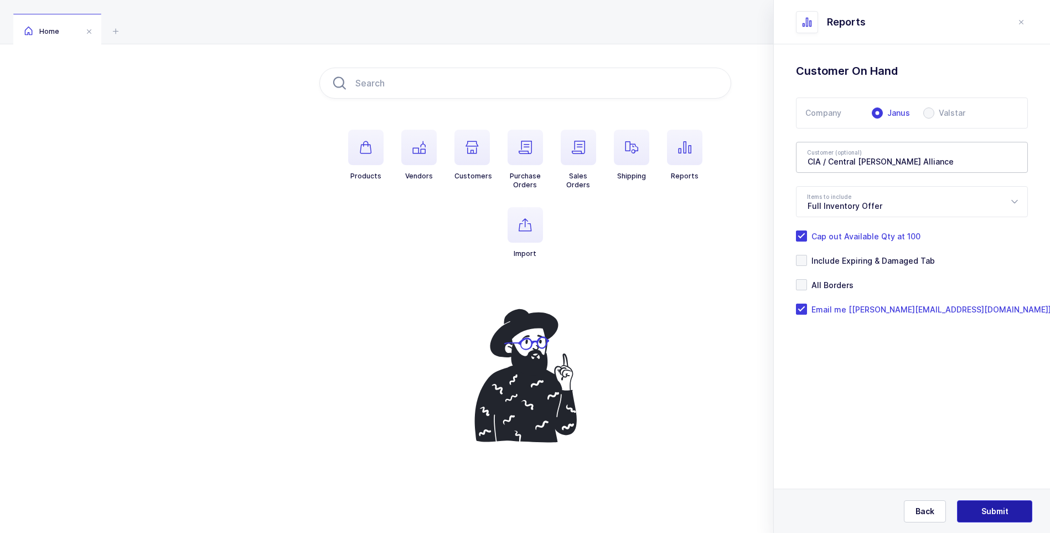
click at [983, 512] on span "Submit" at bounding box center [995, 510] width 27 height 11
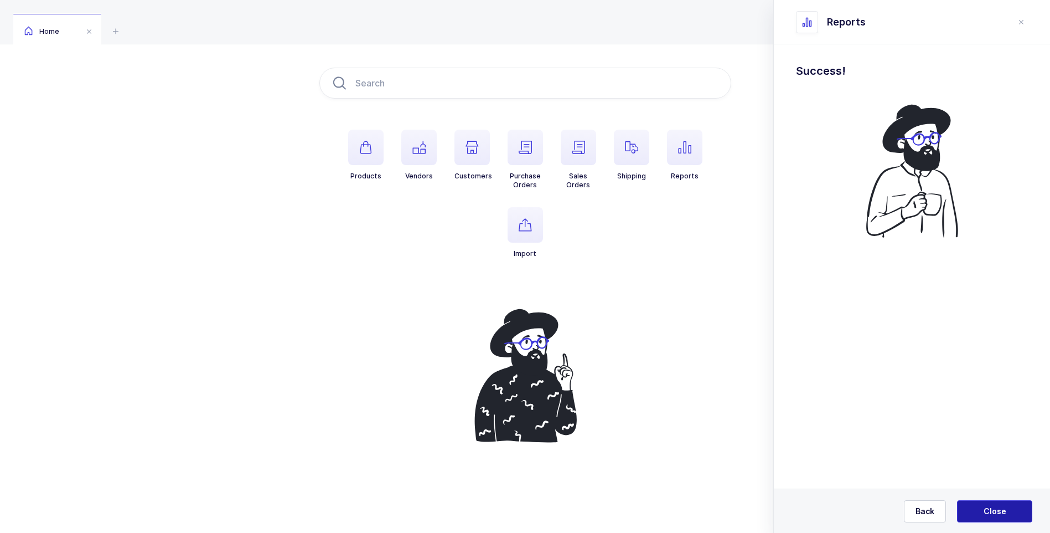
click at [1007, 503] on button "Close" at bounding box center [994, 511] width 75 height 22
